Goal: Task Accomplishment & Management: Complete application form

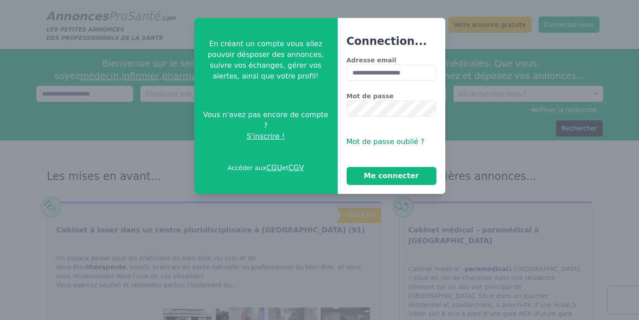
click at [386, 180] on button "Me connecter" at bounding box center [392, 176] width 90 height 18
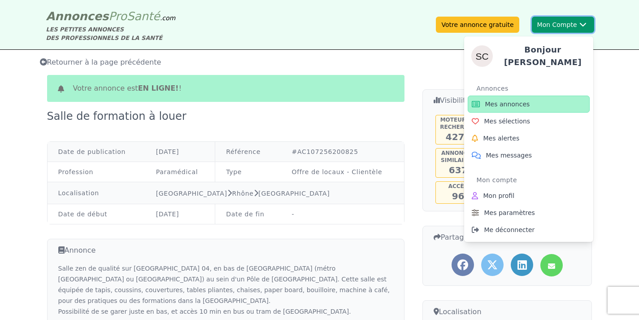
click at [550, 24] on button "Mon Compte Bonjour [PERSON_NAME] annonces Mes sélections Mes alertes Mes messag…" at bounding box center [563, 25] width 62 height 16
click at [507, 100] on span "Mes annonces" at bounding box center [507, 104] width 45 height 9
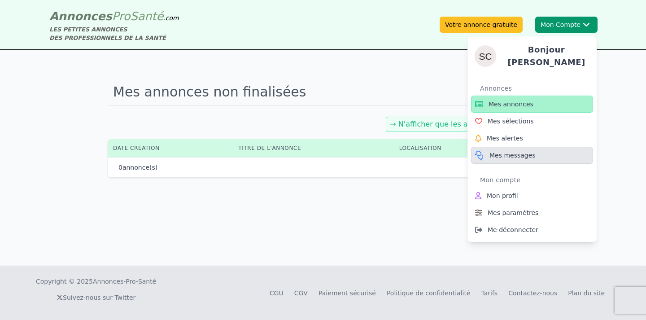
click at [515, 152] on span "Mes messages" at bounding box center [512, 155] width 46 height 9
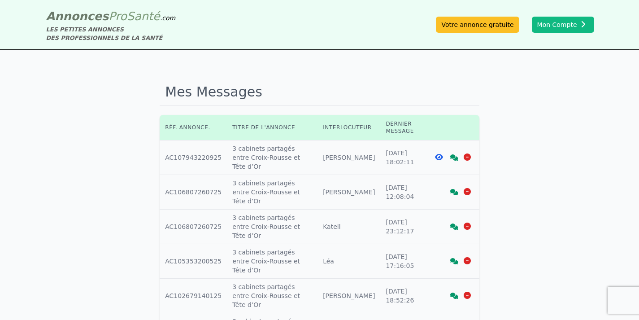
click at [455, 154] on icon at bounding box center [454, 157] width 8 height 6
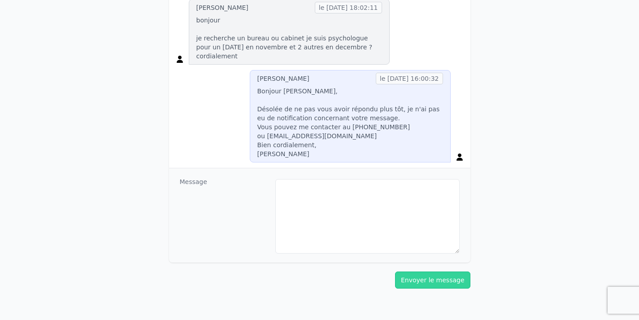
scroll to position [202, 0]
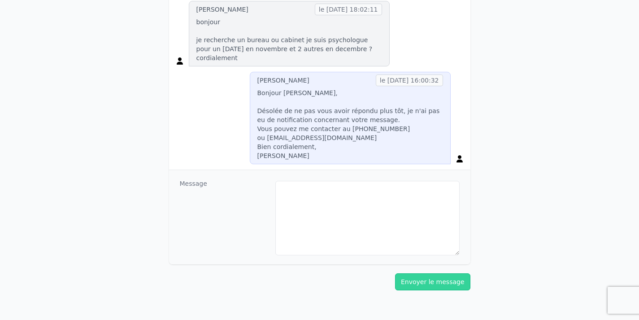
click at [343, 47] on p "bonjour je recherche un bureau ou cabinet je suis psychologue pour un [DATE] en…" at bounding box center [289, 39] width 186 height 45
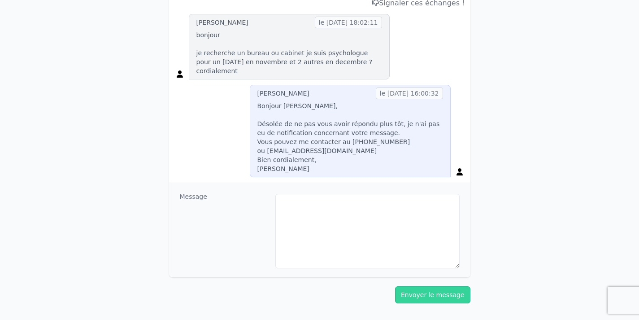
scroll to position [191, 0]
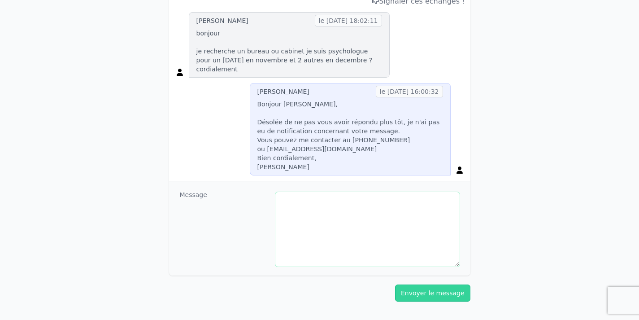
click at [319, 192] on textarea at bounding box center [367, 229] width 184 height 74
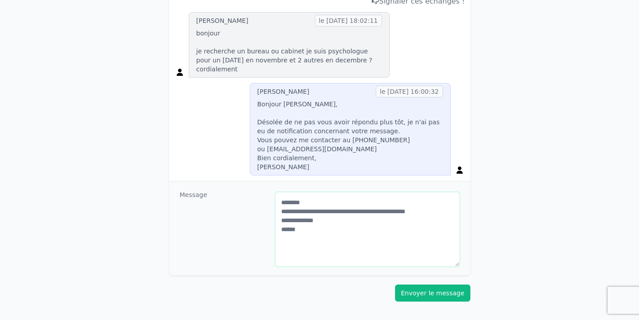
type textarea "**********"
click at [446, 284] on button "Envoyer le message" at bounding box center [432, 292] width 75 height 17
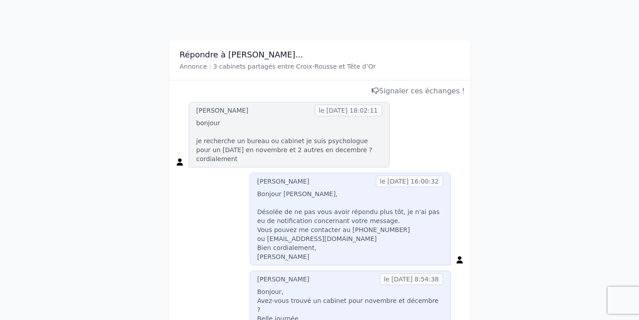
scroll to position [0, 0]
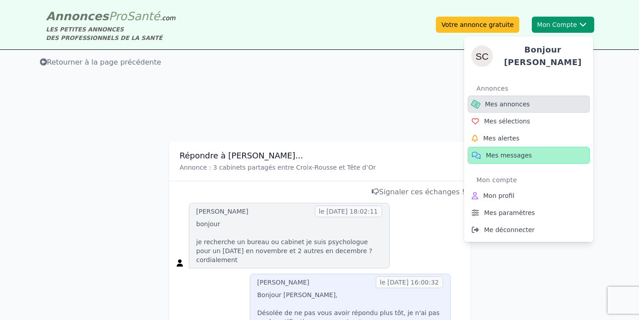
click at [512, 100] on span "Mes annonces" at bounding box center [507, 104] width 45 height 9
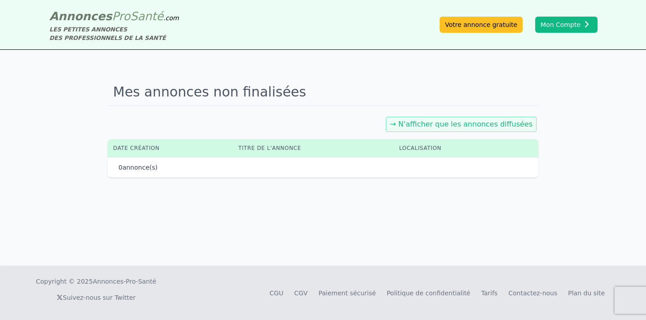
click at [503, 125] on link "→ N'afficher que les annonces diffusées" at bounding box center [461, 124] width 143 height 9
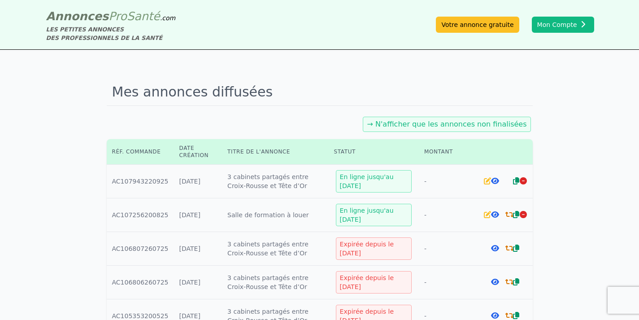
click at [509, 213] on icon at bounding box center [509, 214] width 8 height 7
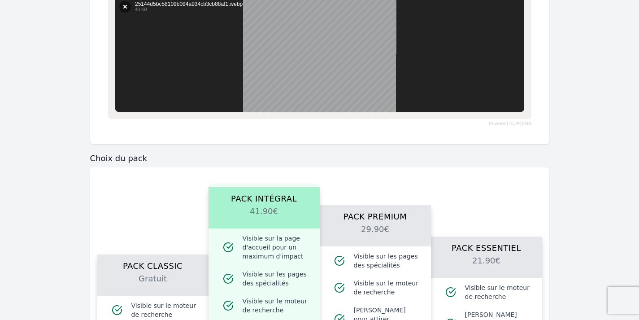
scroll to position [617, 0]
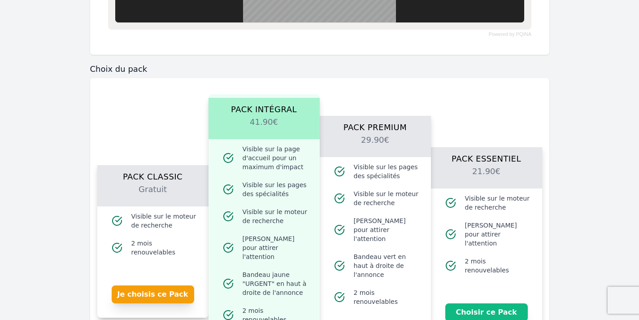
click at [146, 187] on h2 "Gratuit" at bounding box center [153, 194] width 90 height 23
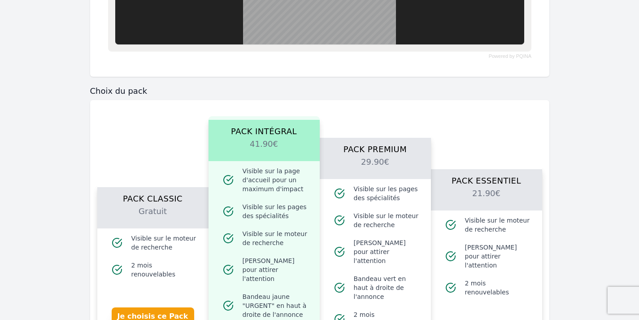
scroll to position [457, 0]
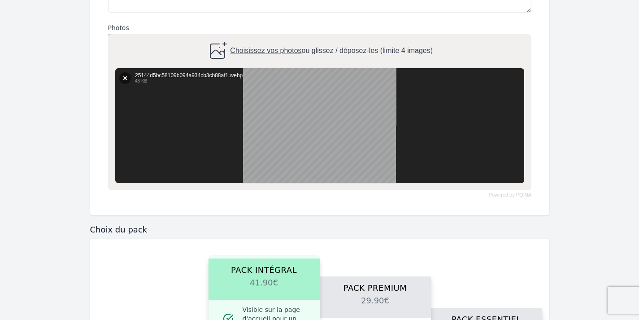
click at [250, 52] on span "Choisissez vos photos" at bounding box center [265, 51] width 71 height 8
click at [250, 37] on input "Choisissez vos photos ou glissez / déposez-les (limite 4 images)" at bounding box center [319, 35] width 423 height 3
type input "**********"
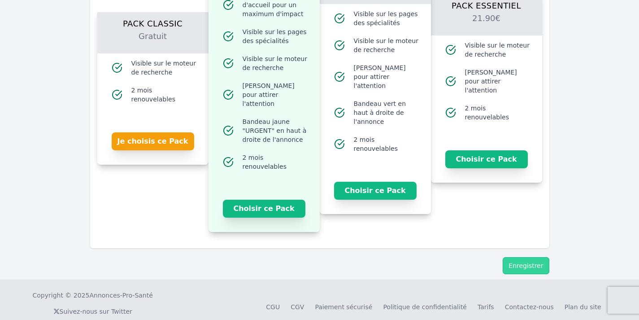
scroll to position [894, 0]
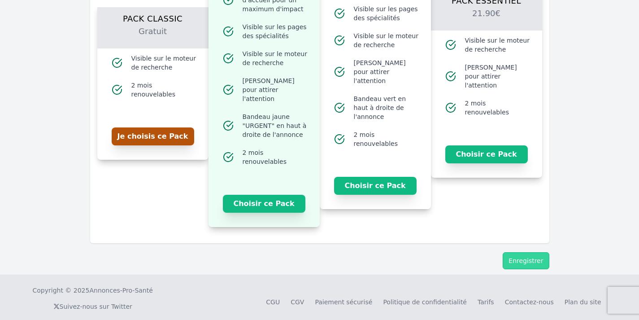
click at [163, 133] on button "Je choisis ce Pack" at bounding box center [153, 136] width 82 height 18
click at [528, 252] on button "Enregistrer" at bounding box center [526, 260] width 46 height 17
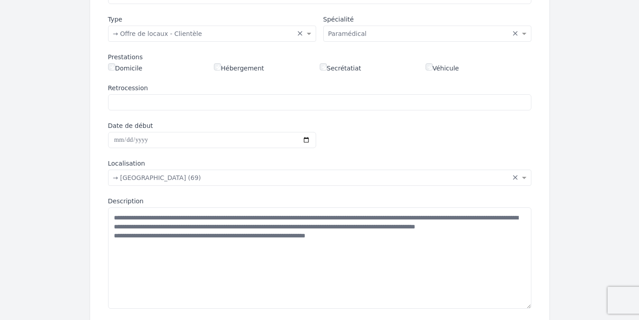
scroll to position [169, 0]
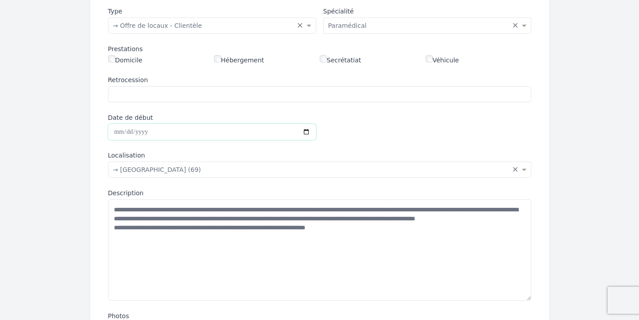
click at [116, 132] on input "Date de début" at bounding box center [212, 132] width 208 height 16
type input "**********"
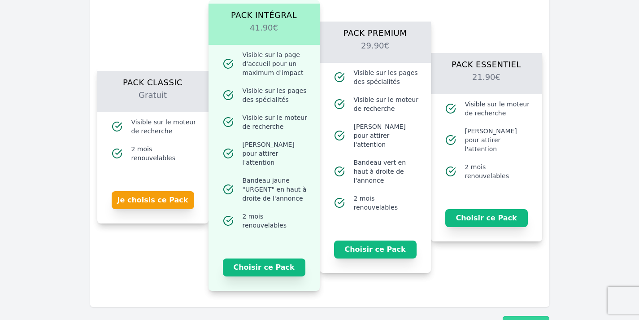
scroll to position [849, 0]
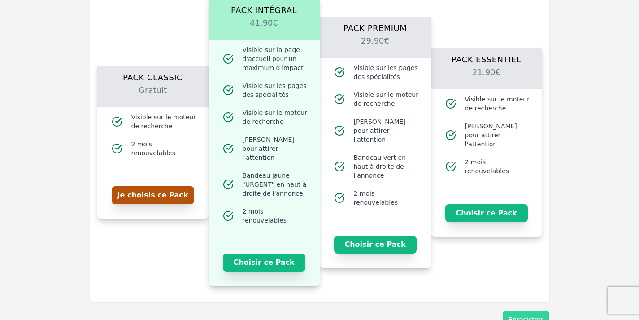
click at [152, 192] on button "Je choisis ce Pack" at bounding box center [153, 195] width 82 height 18
